Goal: Information Seeking & Learning: Learn about a topic

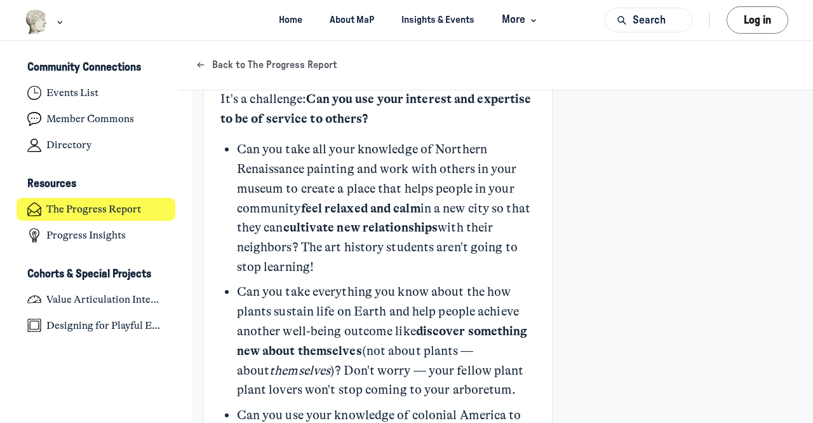
scroll to position [911, 0]
click at [732, 214] on div "Your Expertise Is Not an Outcome KB Kyle Bowen Admin +3 Jun 10 Founder and Prin…" at bounding box center [495, 279] width 585 height 2167
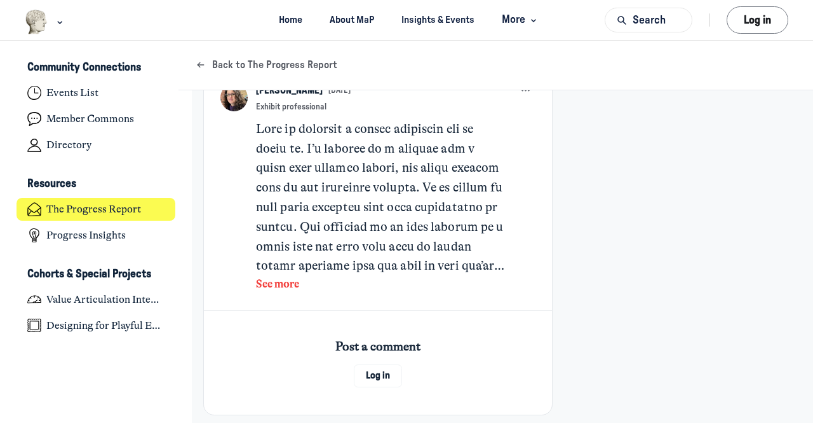
scroll to position [1920, 0]
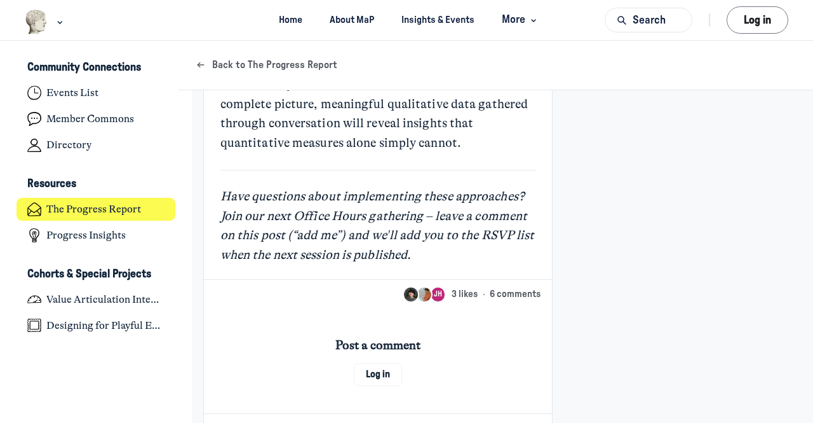
scroll to position [2721, 0]
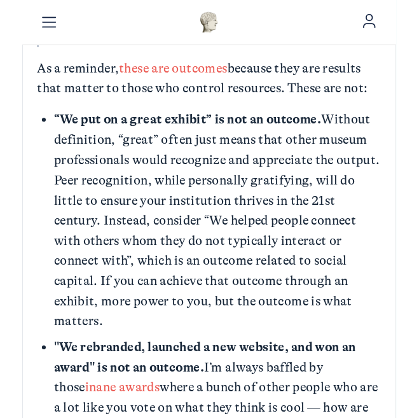
scroll to position [763, 0]
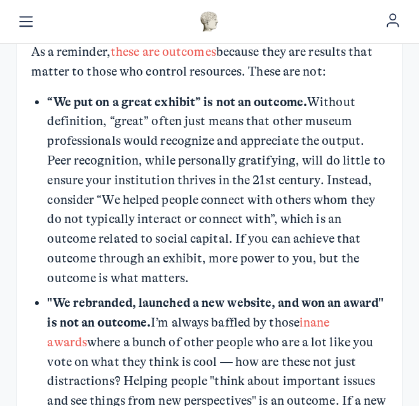
click at [353, 404] on p ""We rebranded, launched a new website, and won an award" is not an outcome. I’m…" at bounding box center [217, 372] width 341 height 156
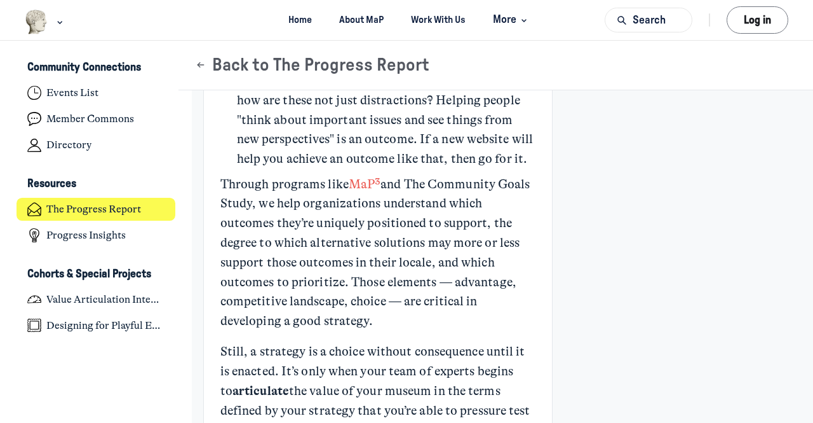
scroll to position [1196, 0]
click at [364, 191] on link "MaP³" at bounding box center [365, 183] width 32 height 15
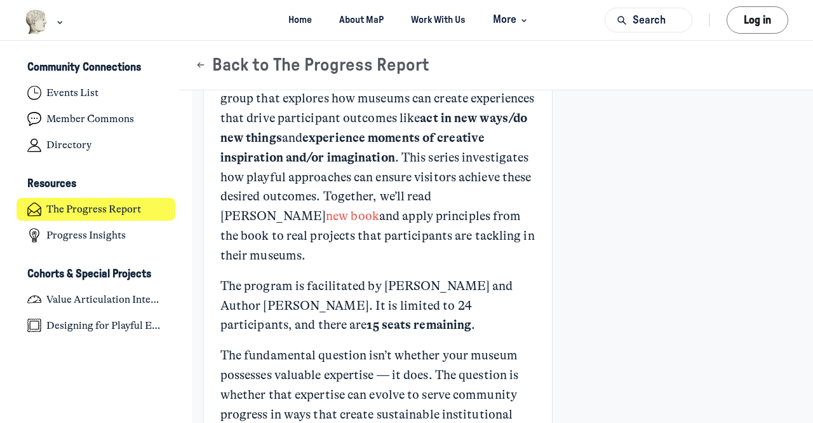
scroll to position [2207, 0]
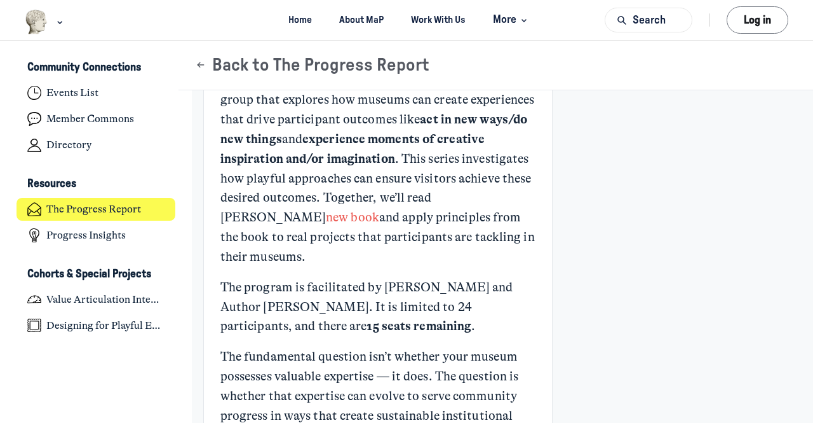
click at [329, 88] on strong "Designing for Playful Engagement" at bounding box center [318, 80] width 195 height 15
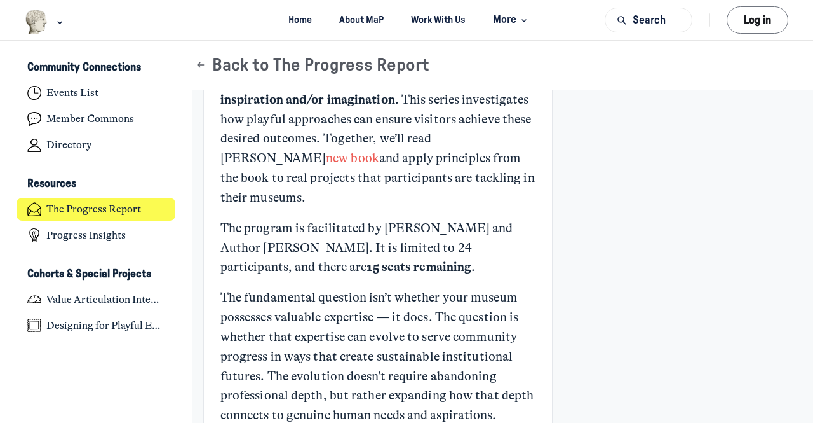
scroll to position [2274, 0]
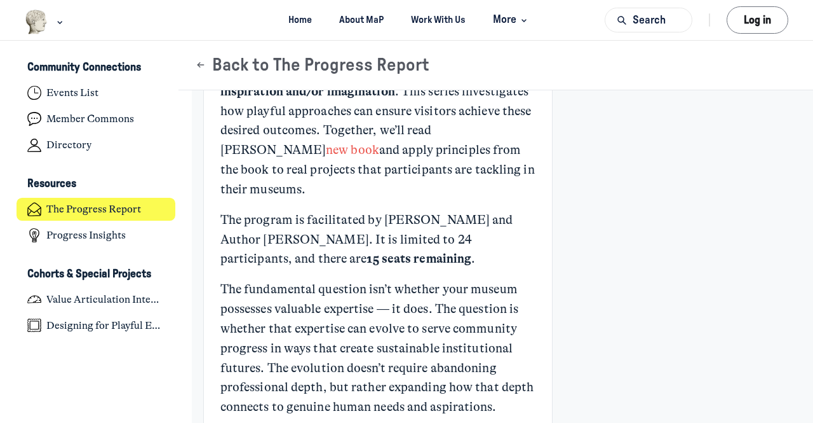
click at [326, 157] on link "new book" at bounding box center [352, 149] width 53 height 15
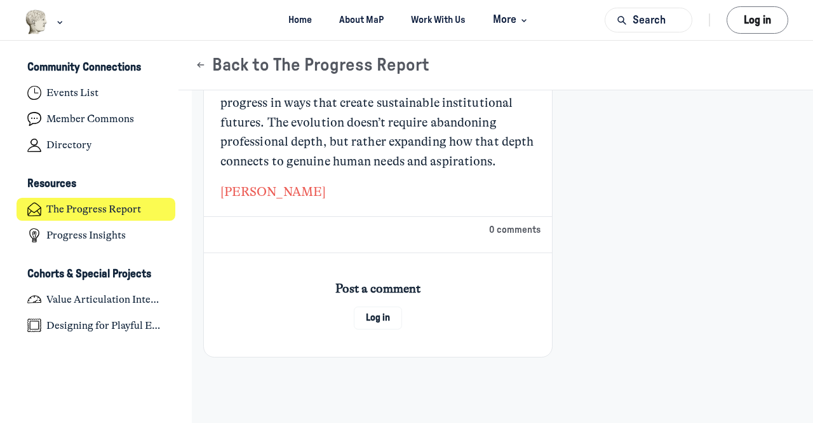
scroll to position [2560, 0]
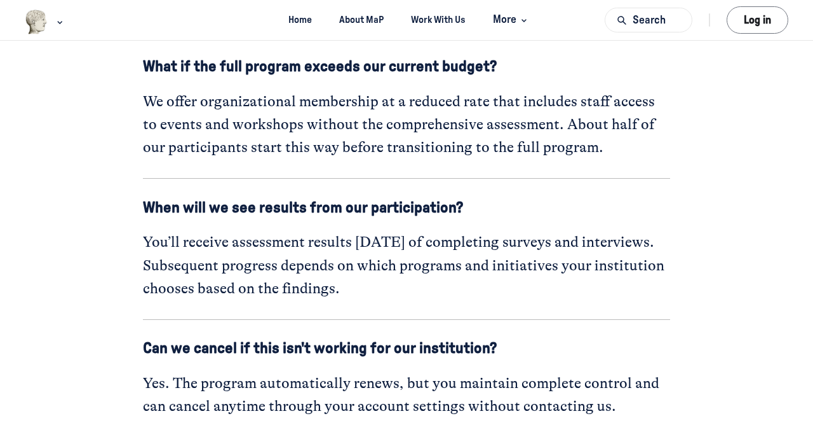
scroll to position [4830, 0]
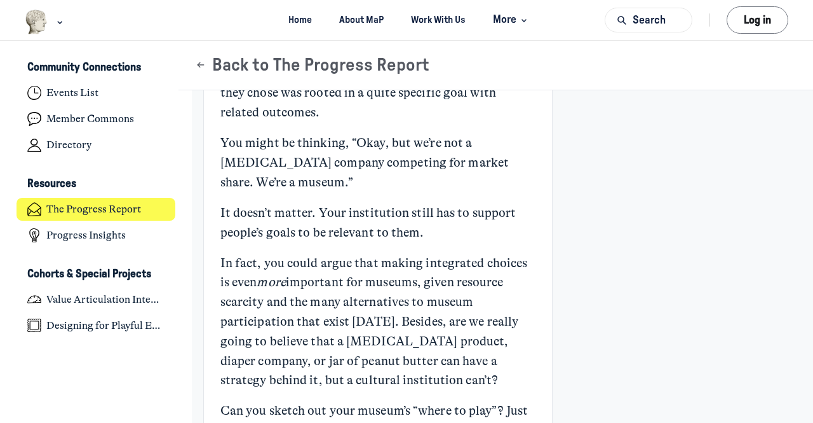
scroll to position [1434, 0]
click at [658, 269] on div "Your institution’s next strategy depends on its point of origin KB Kyle Bowen A…" at bounding box center [495, 42] width 585 height 2741
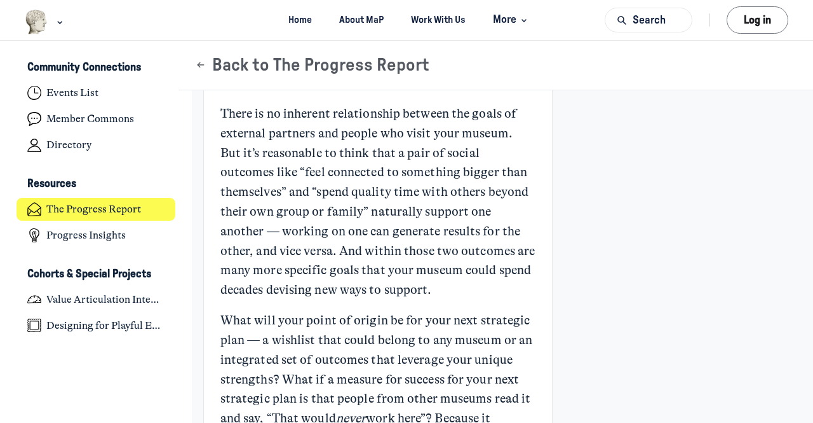
scroll to position [2176, 0]
click at [447, 11] on link "outcome categories" at bounding box center [474, 4] width 109 height 15
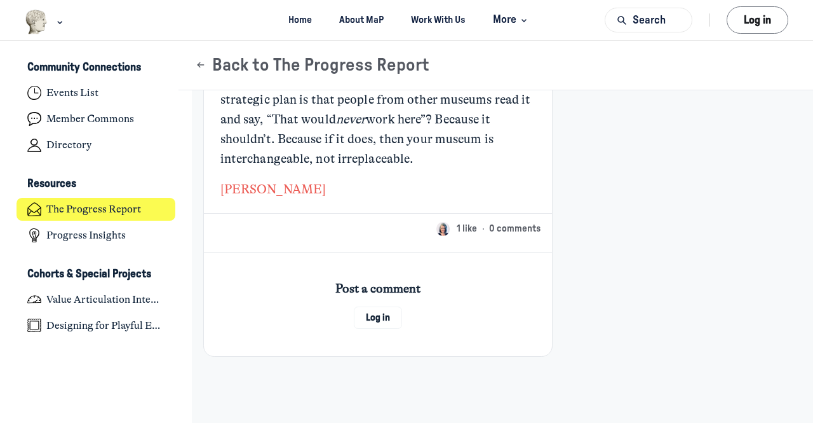
scroll to position [2678, 0]
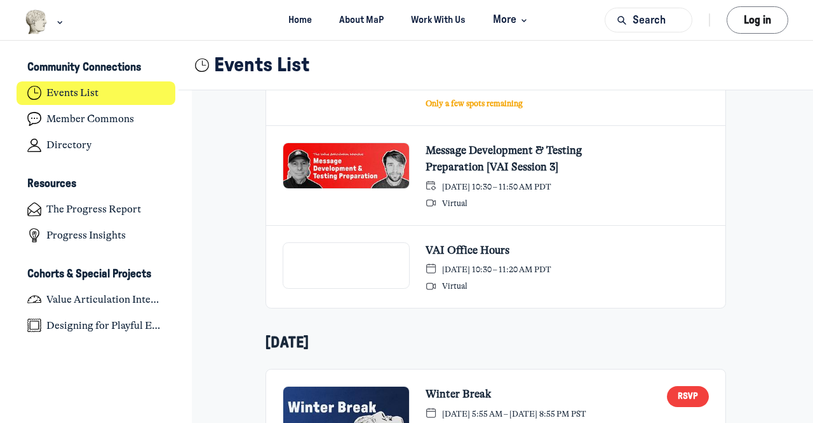
scroll to position [814, 0]
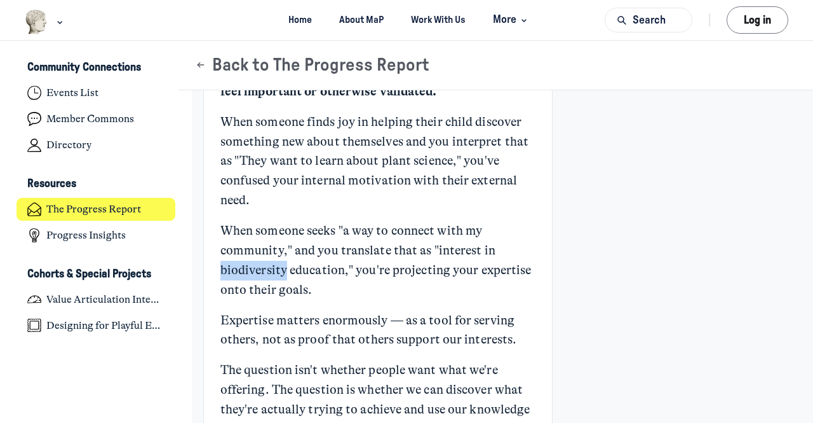
scroll to position [1589, 0]
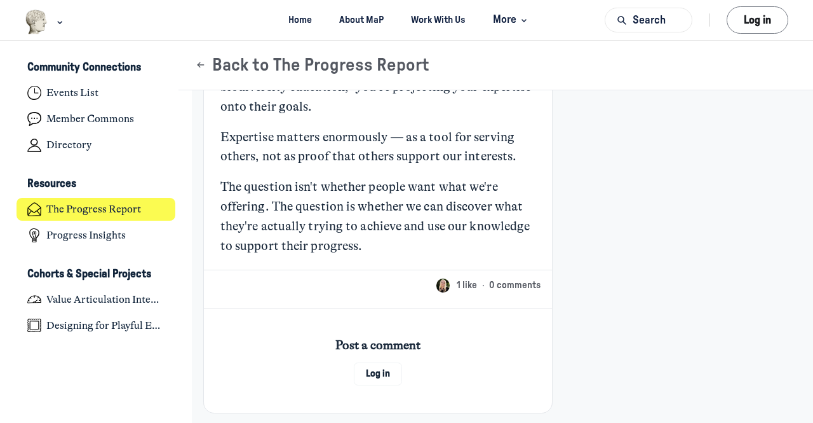
scroll to position [1773, 0]
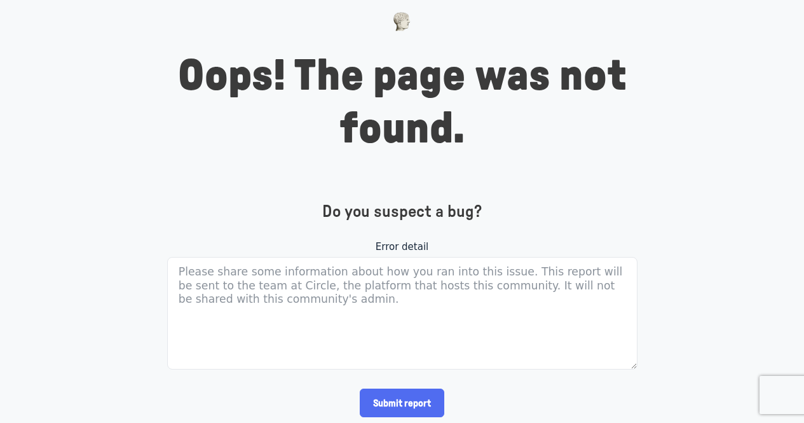
scroll to position [1, 0]
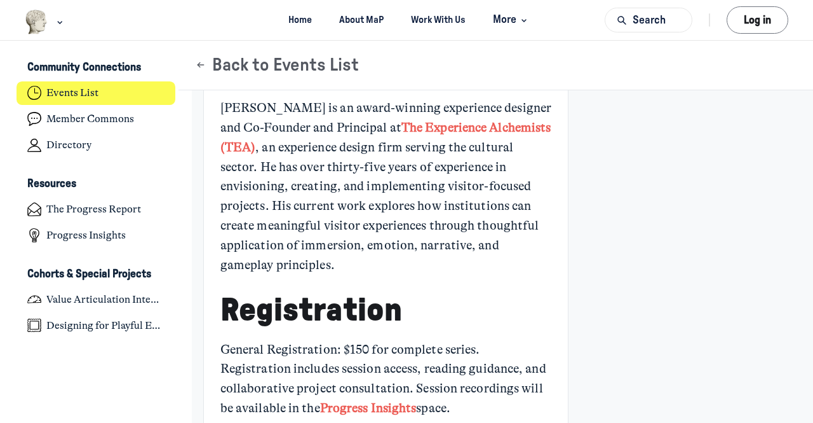
scroll to position [1816, 0]
click at [459, 154] on strong "The Experience Alchemists (TEA)" at bounding box center [386, 137] width 331 height 34
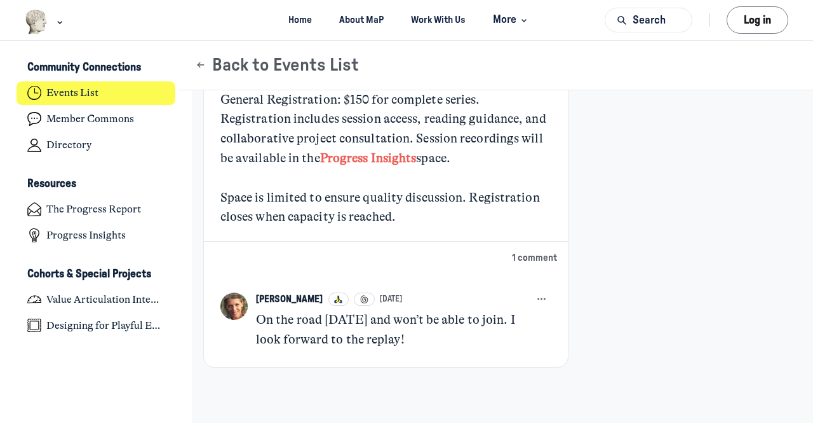
scroll to position [2097, 0]
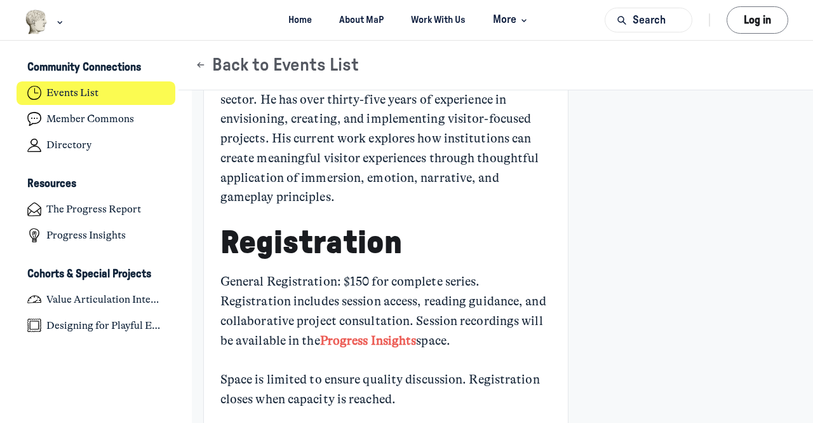
scroll to position [1941, 0]
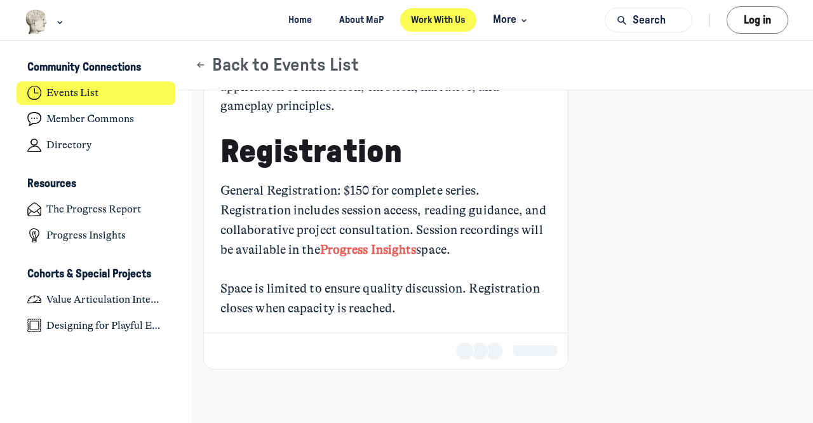
click at [447, 17] on link "Work With Us" at bounding box center [438, 20] width 77 height 24
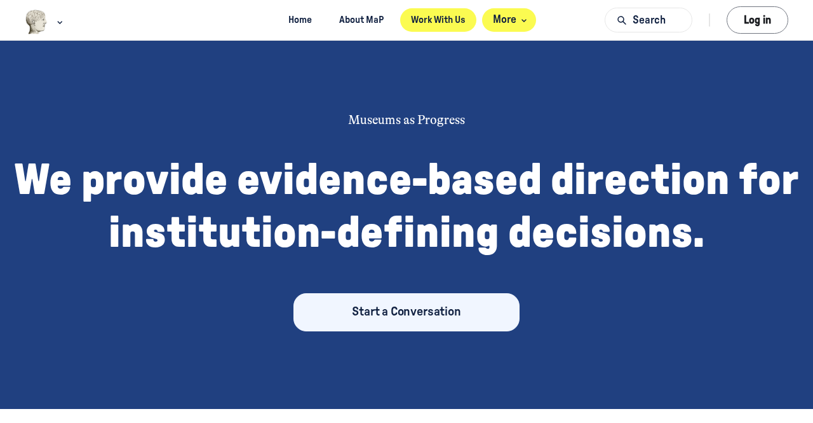
click at [526, 21] on use "Main navigation bar" at bounding box center [524, 21] width 4 height 2
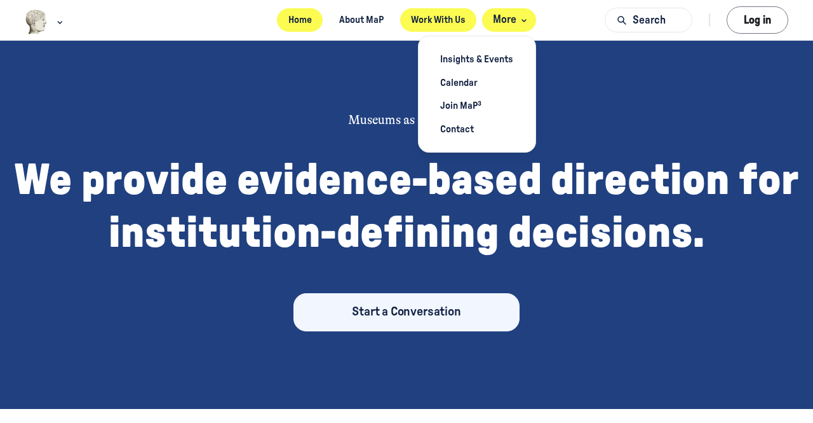
click at [303, 19] on link "Home" at bounding box center [300, 20] width 46 height 24
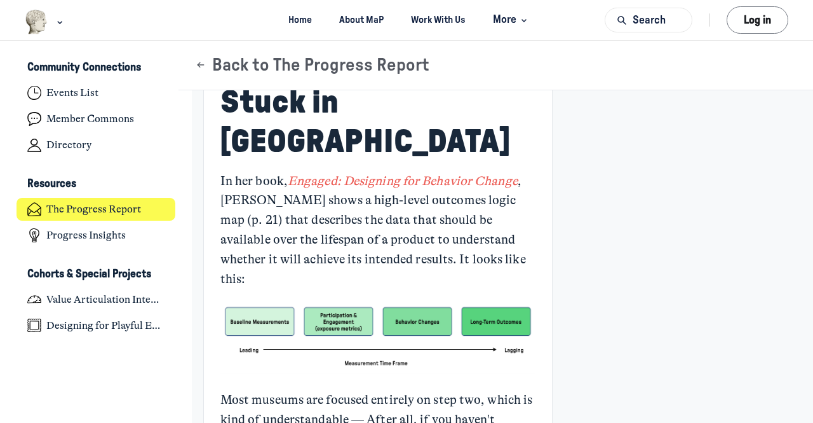
scroll to position [437, 0]
click at [451, 174] on em "Engaged: Designing for Behavior Change" at bounding box center [403, 181] width 230 height 15
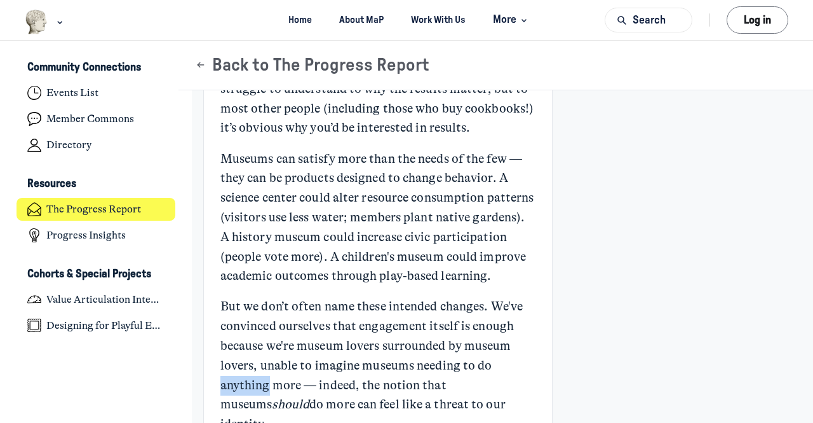
scroll to position [984, 0]
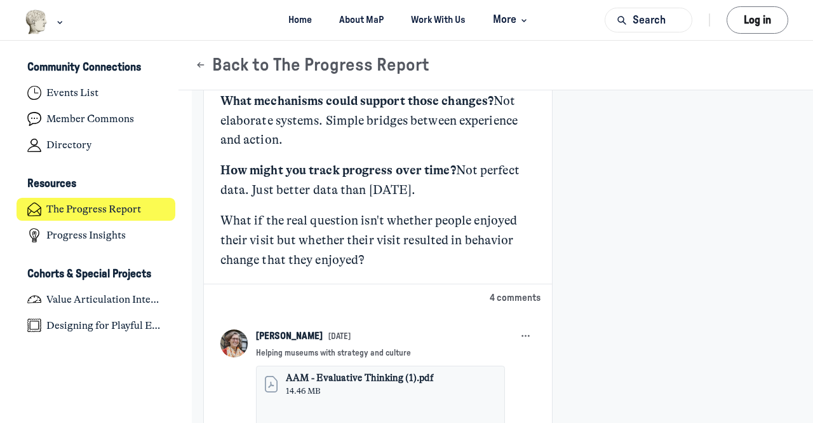
scroll to position [2468, 0]
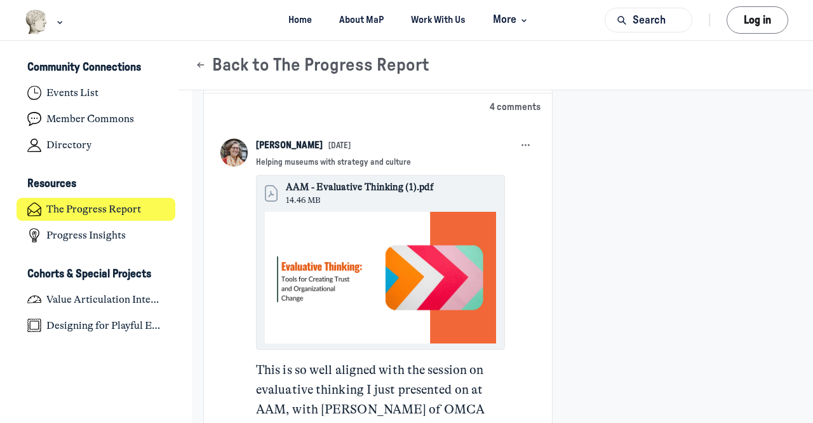
click at [397, 180] on span "AAM - Evaluative Thinking (1).pdf" at bounding box center [360, 187] width 148 height 14
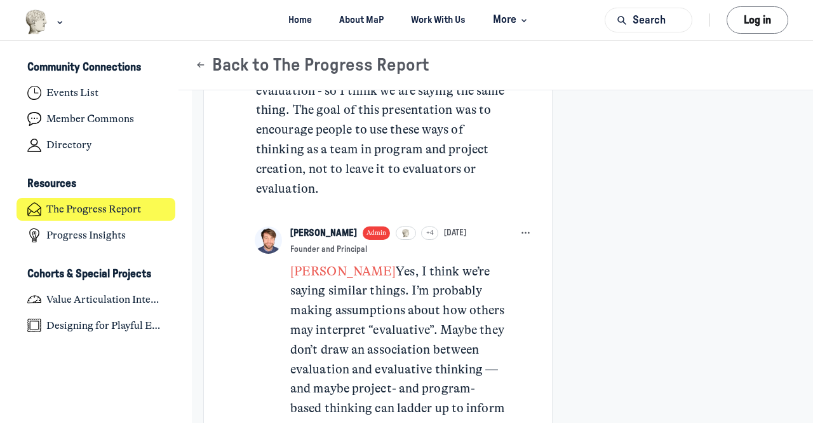
scroll to position [3183, 0]
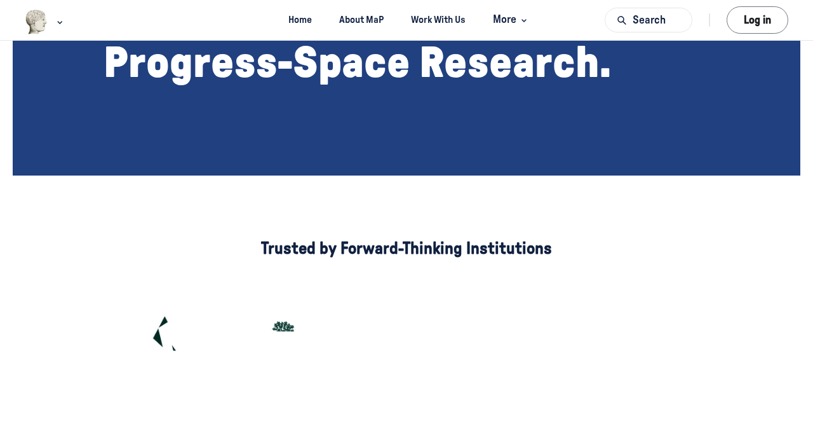
scroll to position [648, 0]
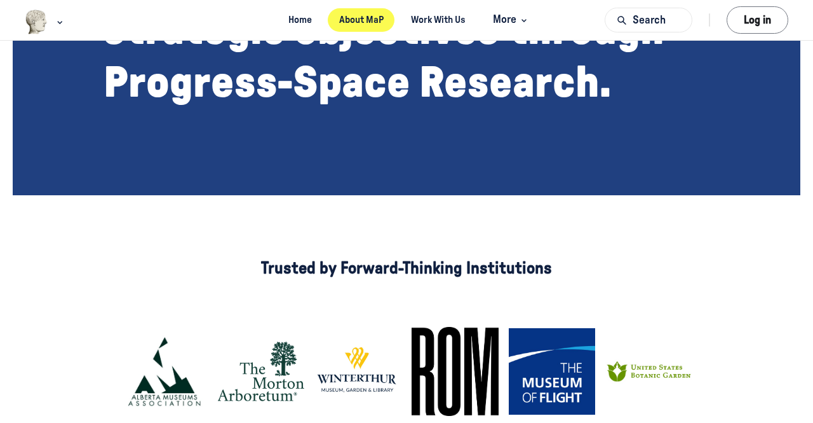
click at [368, 14] on link "About MaP" at bounding box center [361, 20] width 67 height 24
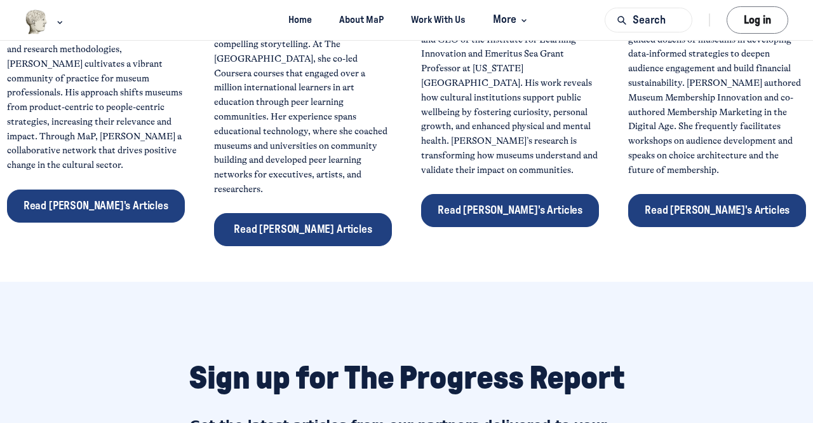
scroll to position [635, 0]
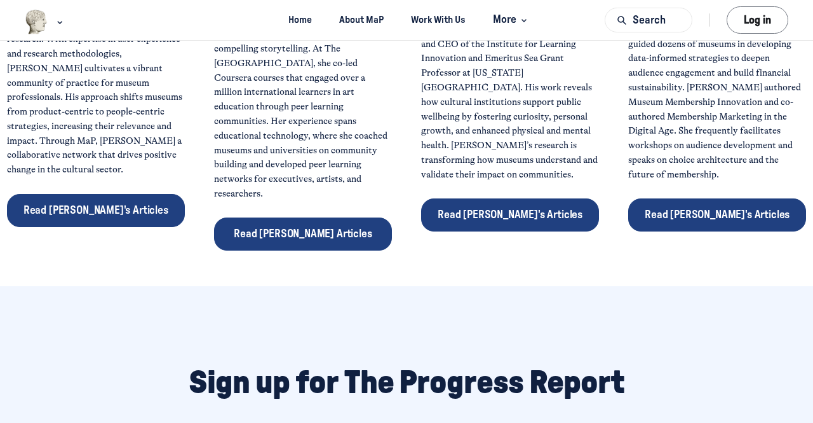
drag, startPoint x: 716, startPoint y: 162, endPoint x: 761, endPoint y: 161, distance: 45.8
click at [761, 161] on span "[PERSON_NAME] is the founder of FIVESEED, a research and strategy partner for a…" at bounding box center [718, 80] width 179 height 199
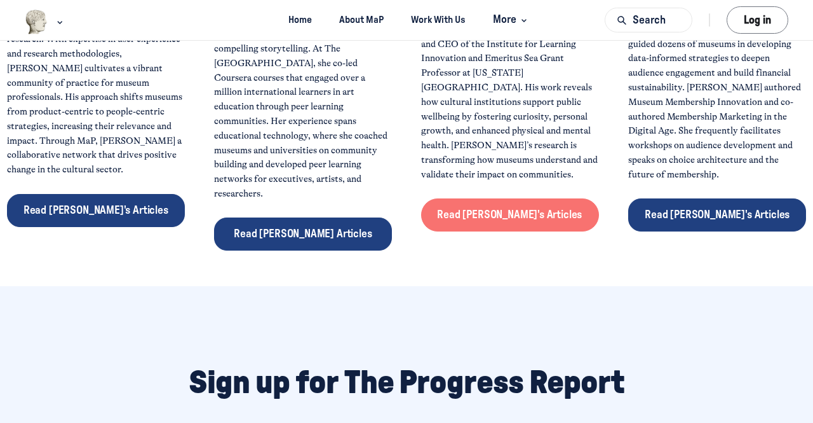
click at [514, 220] on span "Read [PERSON_NAME]'s Articles" at bounding box center [509, 214] width 145 height 11
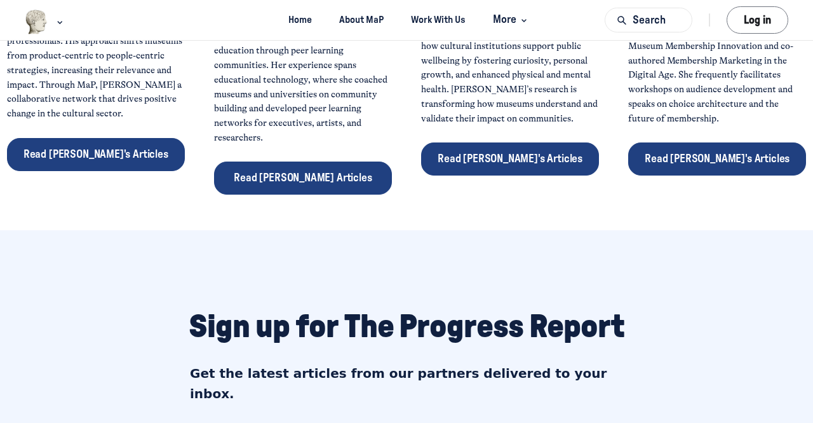
scroll to position [698, 0]
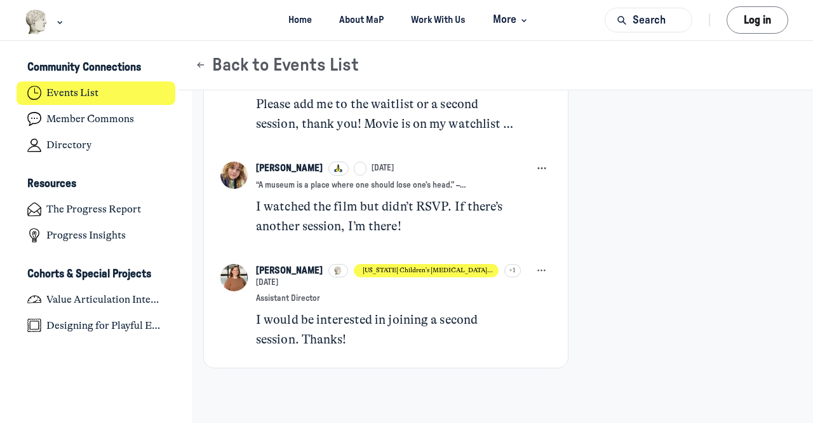
scroll to position [3155, 0]
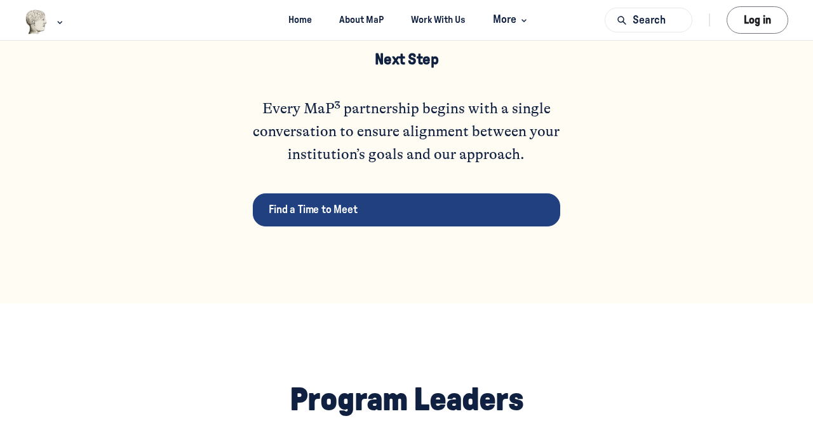
scroll to position [2987, 0]
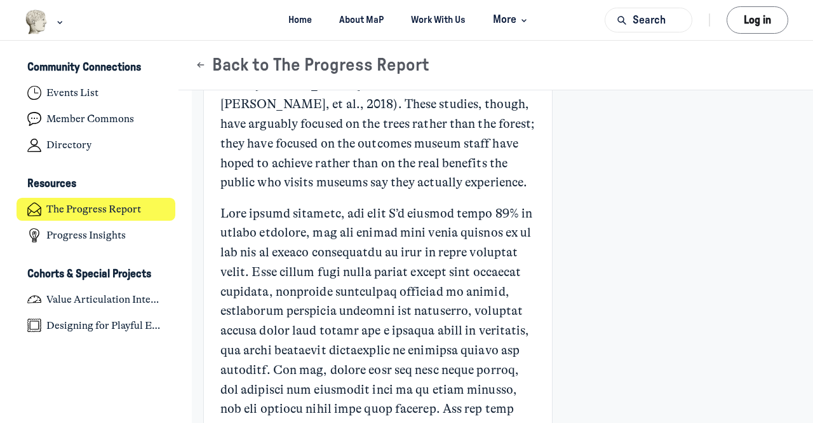
scroll to position [1582, 0]
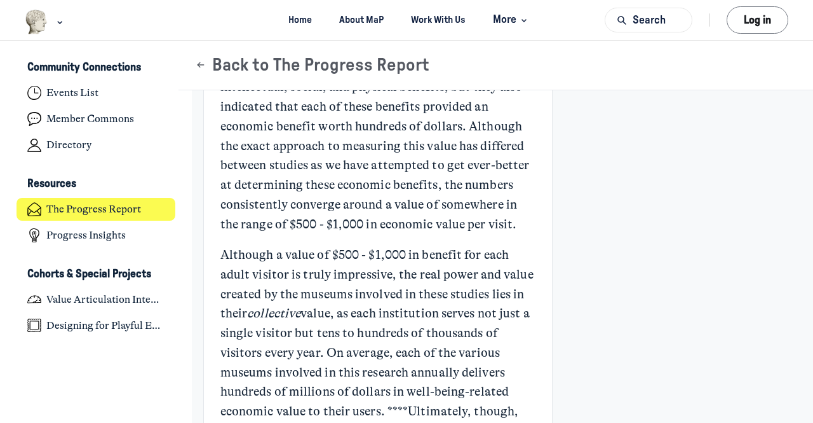
scroll to position [3191, 0]
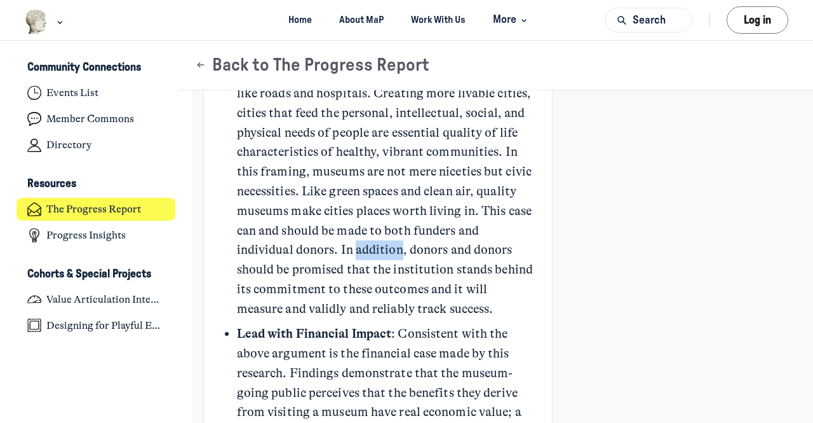
scroll to position [5530, 0]
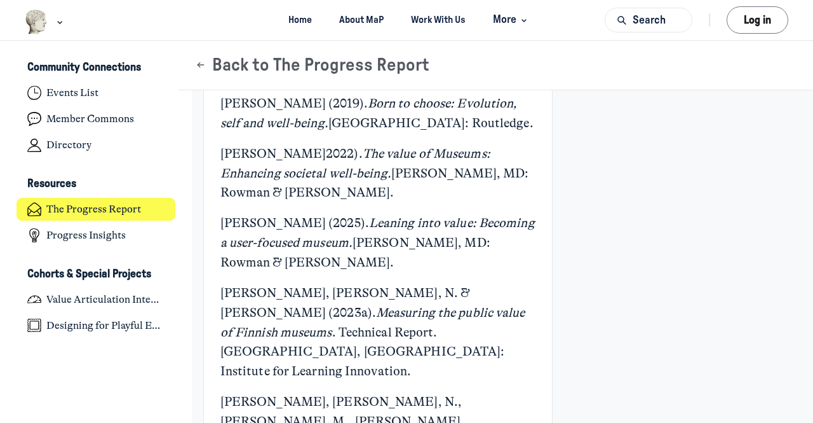
scroll to position [7072, 0]
drag, startPoint x: 463, startPoint y: 190, endPoint x: 220, endPoint y: 169, distance: 244.3
click at [221, 82] on p "Deloitte, Access Economics. (2024). Estimating the Social Value of Scitech . [G…" at bounding box center [378, 53] width 315 height 58
click at [438, 133] on p "[PERSON_NAME] ([DEMOGRAPHIC_DATA]). Born to choose: Evolution, self and well-be…" at bounding box center [378, 112] width 315 height 39
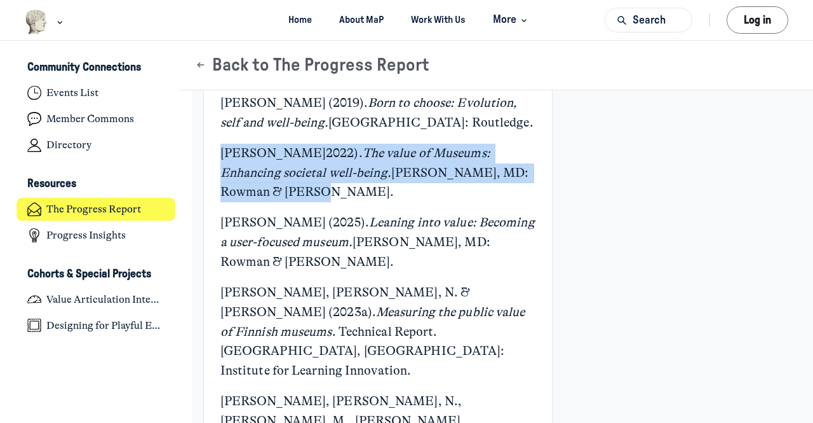
drag, startPoint x: 279, startPoint y: 311, endPoint x: 213, endPoint y: 269, distance: 78.3
